Goal: Navigation & Orientation: Find specific page/section

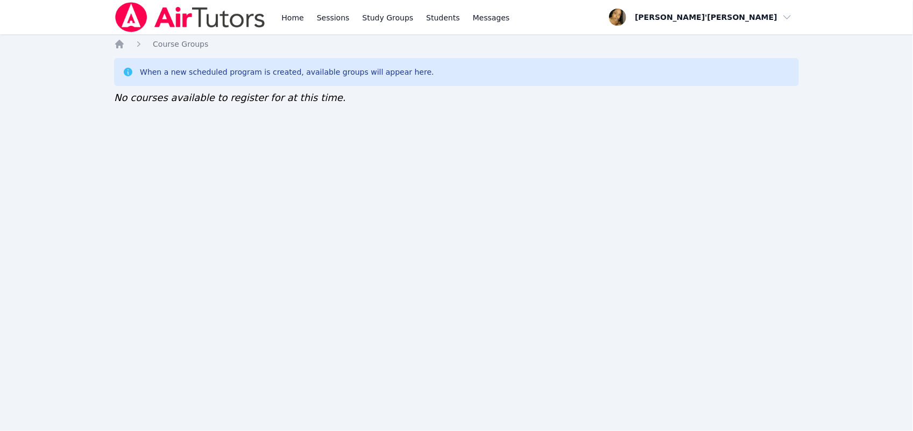
click at [912, 330] on html "Home Sessions Study Groups Students Messages Open user menu [PERSON_NAME]'[PERS…" at bounding box center [456, 215] width 913 height 431
click at [912, 330] on html "Home Sessions Study Groups Students Messages Open user menu Lee'Tayna Hostick O…" at bounding box center [456, 215] width 913 height 431
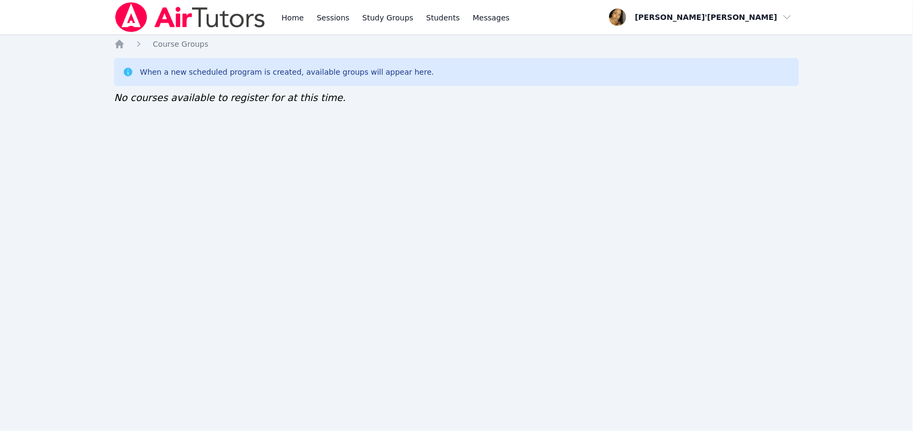
click at [912, 330] on html "Home Sessions Study Groups Students Messages Open user menu Lee'Tayna Hostick O…" at bounding box center [456, 215] width 913 height 431
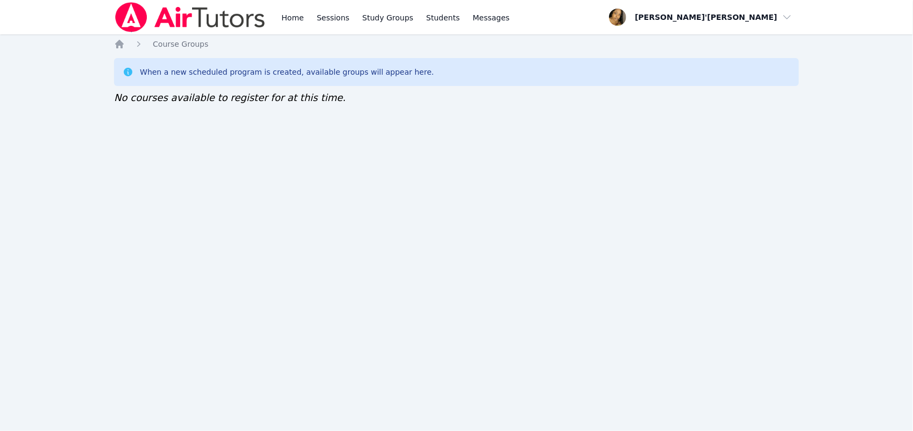
click at [912, 330] on html "Home Sessions Study Groups Students Messages Open user menu Lee'Tayna Hostick O…" at bounding box center [456, 215] width 913 height 431
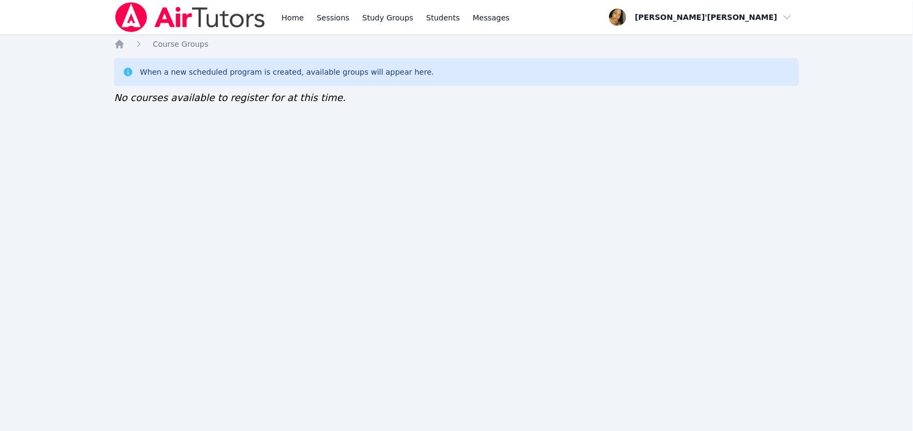
click at [912, 330] on html "Home Sessions Study Groups Students Messages Open user menu Lee'Tayna Hostick O…" at bounding box center [456, 215] width 913 height 431
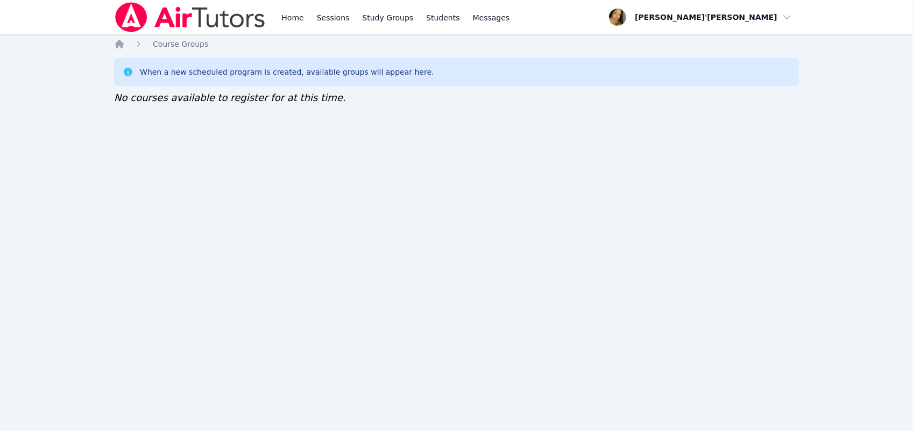
click at [912, 330] on html "Home Sessions Study Groups Students Messages Open user menu Lee'Tayna Hostick O…" at bounding box center [456, 215] width 913 height 431
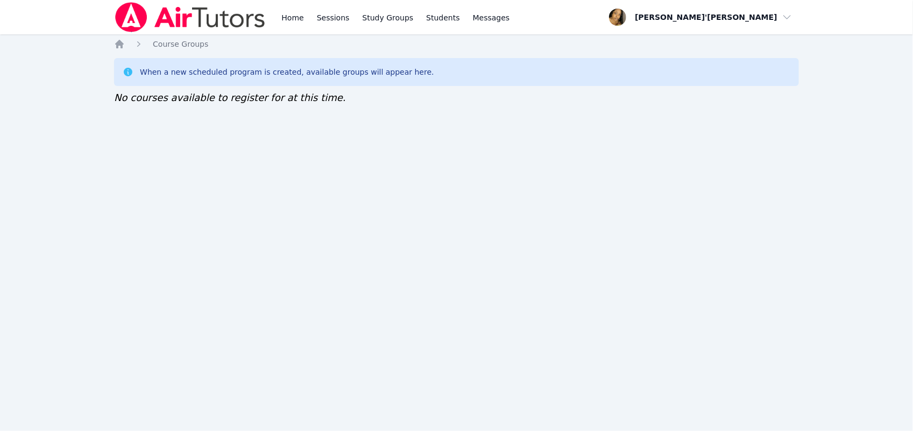
click at [912, 330] on html "Home Sessions Study Groups Students Messages Open user menu Lee'Tayna Hostick O…" at bounding box center [456, 215] width 913 height 431
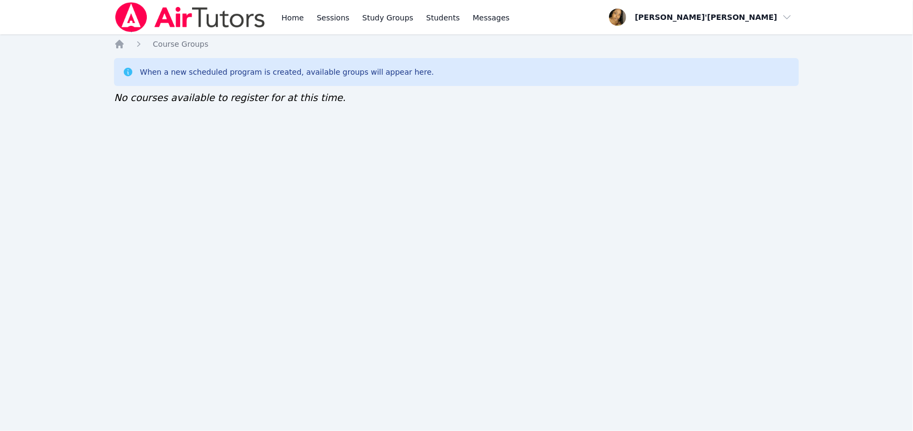
click at [912, 330] on html "Home Sessions Study Groups Students Messages Open user menu Lee'Tayna Hostick O…" at bounding box center [456, 215] width 913 height 431
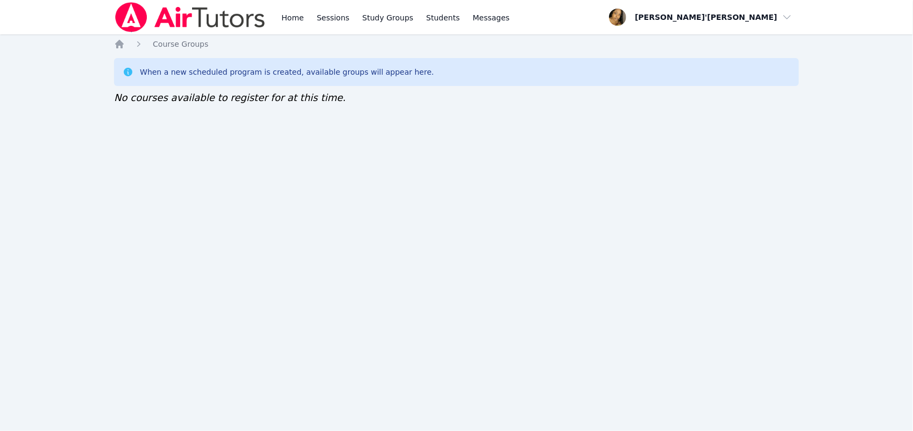
click at [912, 330] on html "Home Sessions Study Groups Students Messages Open user menu Lee'Tayna Hostick O…" at bounding box center [456, 215] width 913 height 431
